Goal: Transaction & Acquisition: Subscribe to service/newsletter

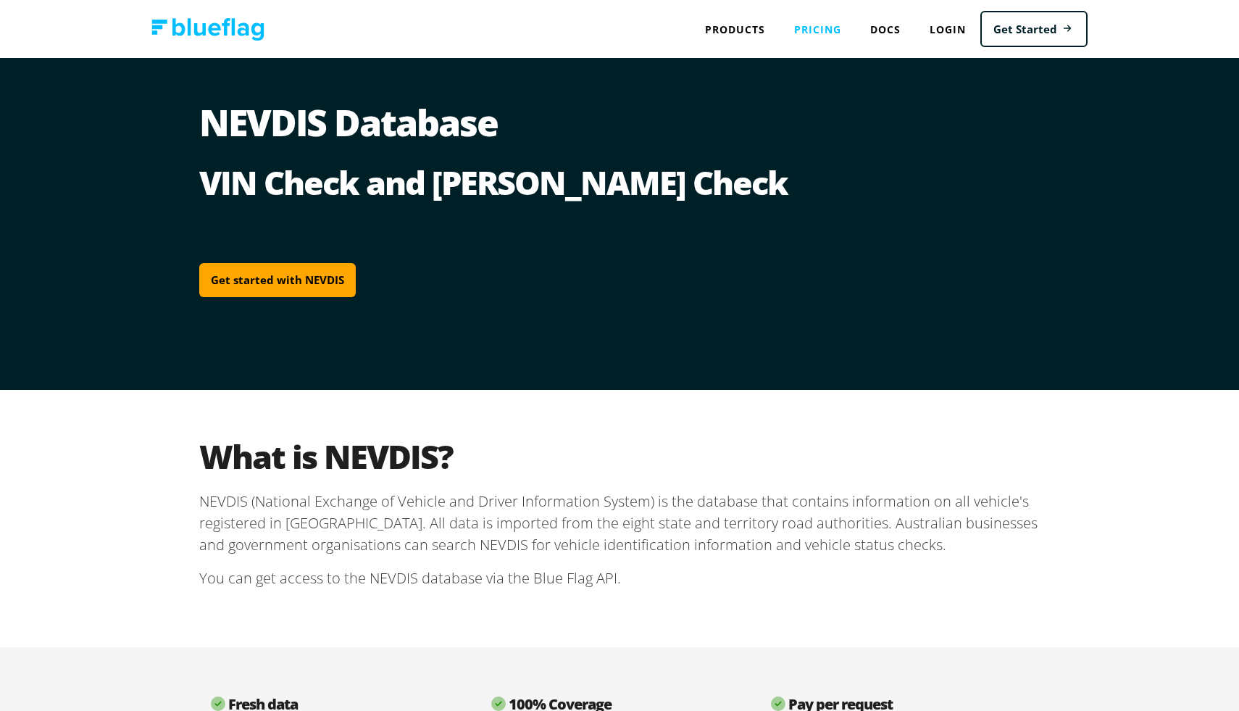
click at [818, 25] on link "Pricing" at bounding box center [817, 29] width 76 height 30
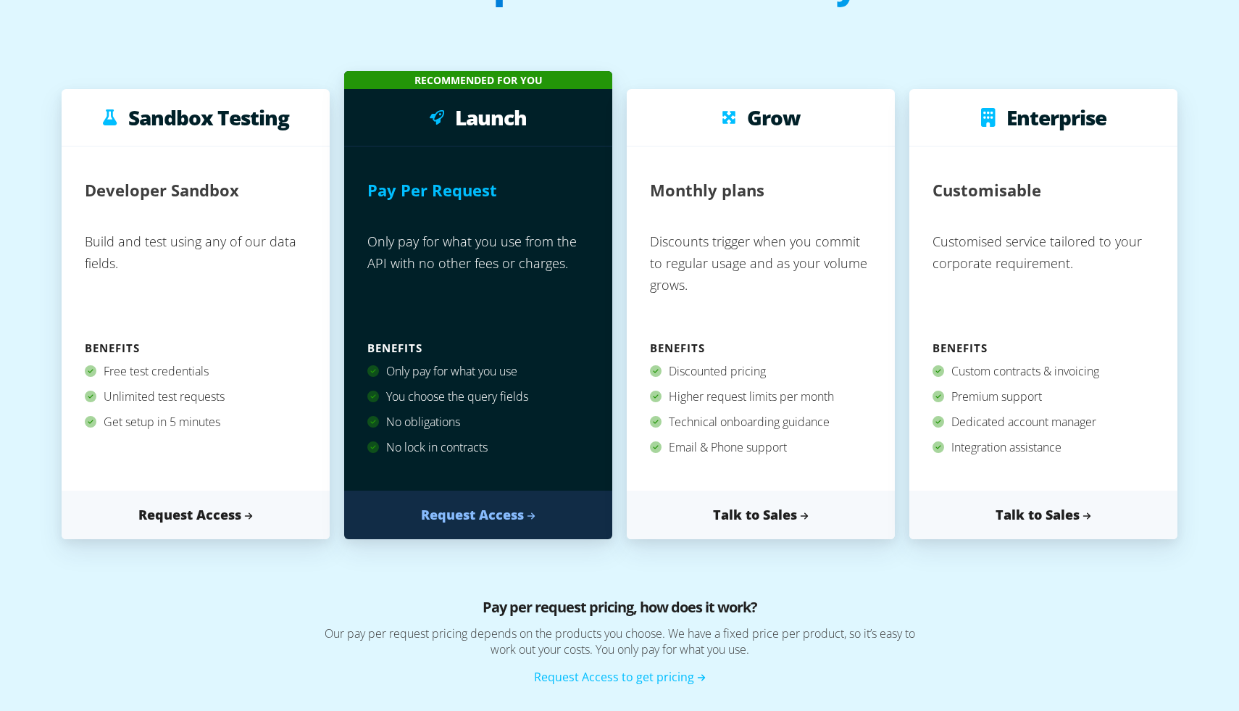
scroll to position [151, 0]
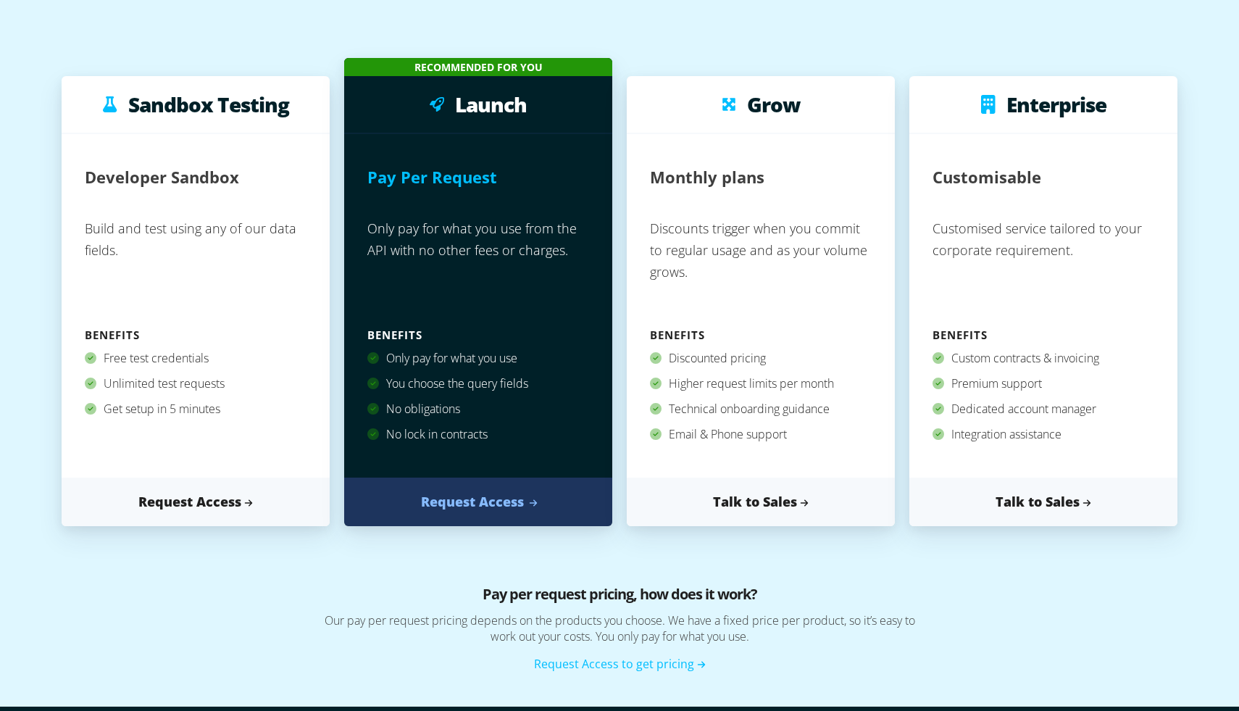
click at [501, 506] on link "Request Access" at bounding box center [478, 501] width 268 height 49
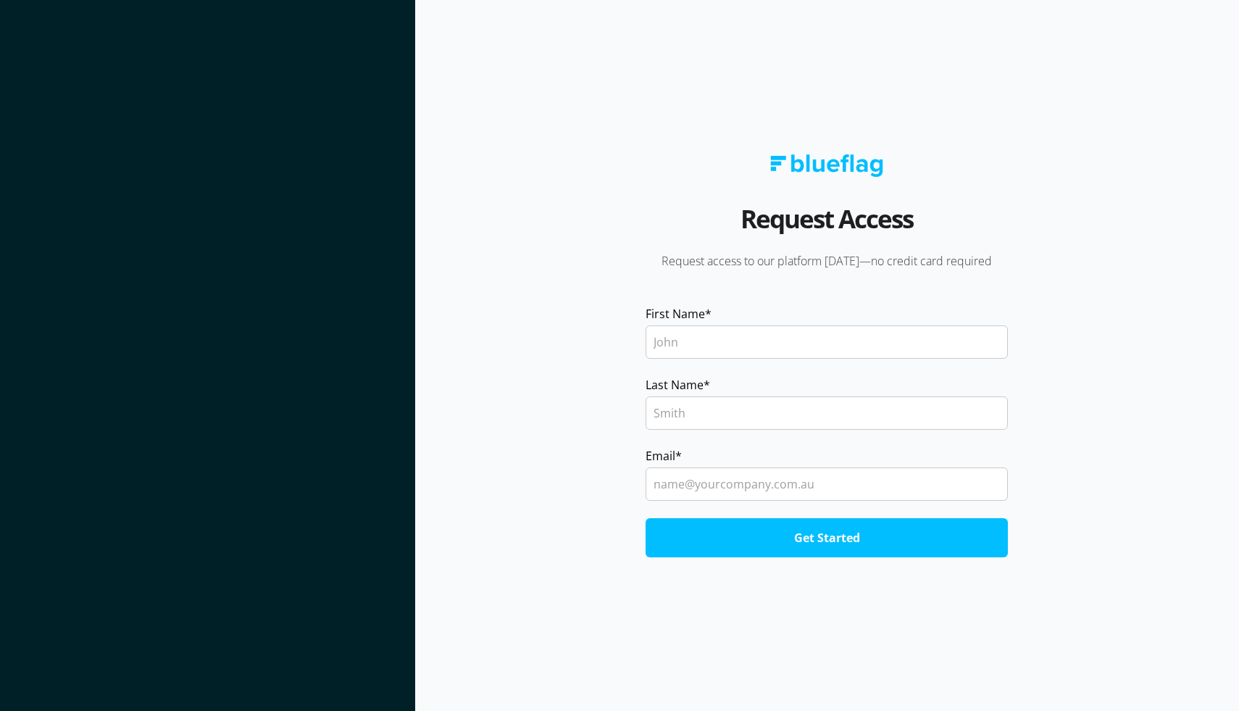
click at [669, 354] on input "First Name *" at bounding box center [826, 341] width 362 height 33
click at [597, 394] on section "Request Access Request access to our platform [DATE]—no credit card required Fi…" at bounding box center [827, 355] width 824 height 711
